Goal: Transaction & Acquisition: Subscribe to service/newsletter

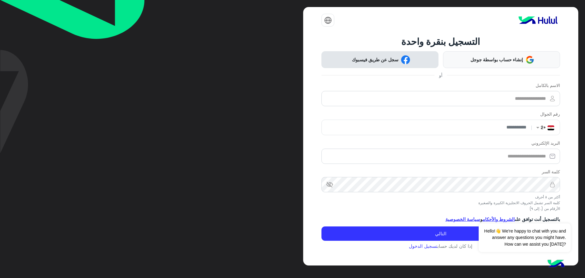
click at [390, 55] on button "سجل عن طريق فيسبوك" at bounding box center [379, 59] width 117 height 17
